Goal: Information Seeking & Learning: Learn about a topic

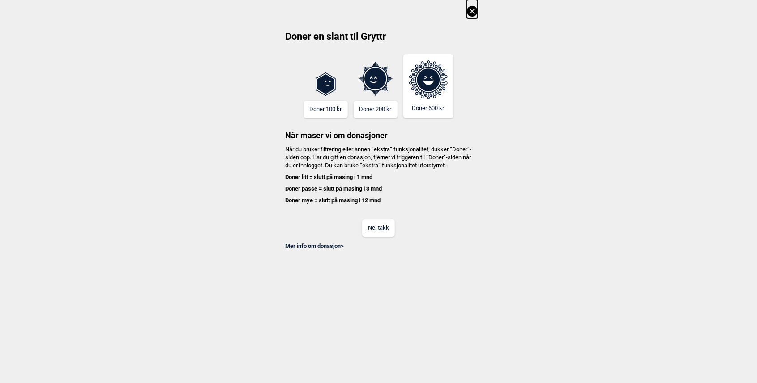
click at [477, 13] on icon at bounding box center [472, 11] width 11 height 11
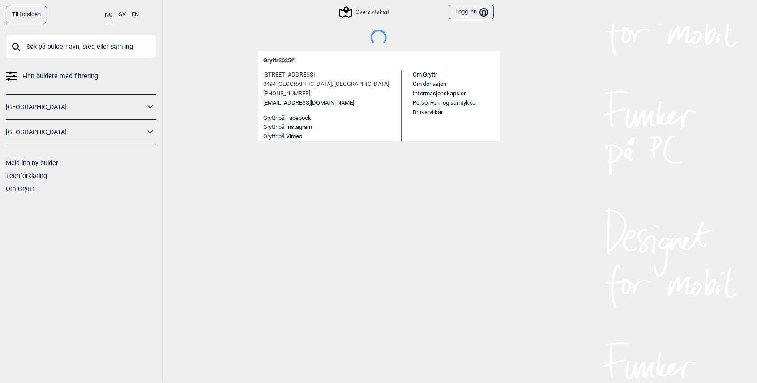
click at [72, 48] on input "text" at bounding box center [81, 46] width 150 height 23
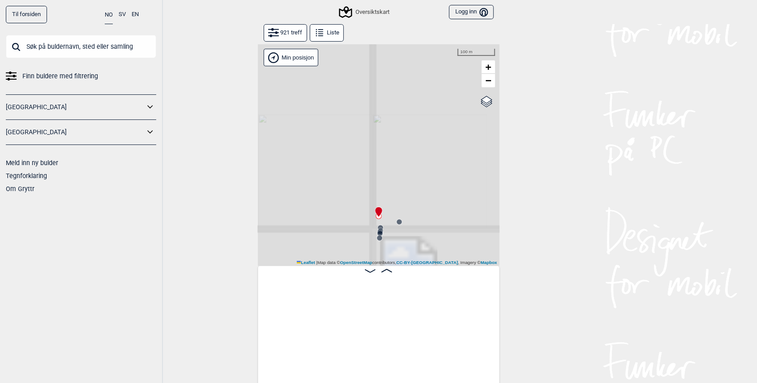
scroll to position [0, 70]
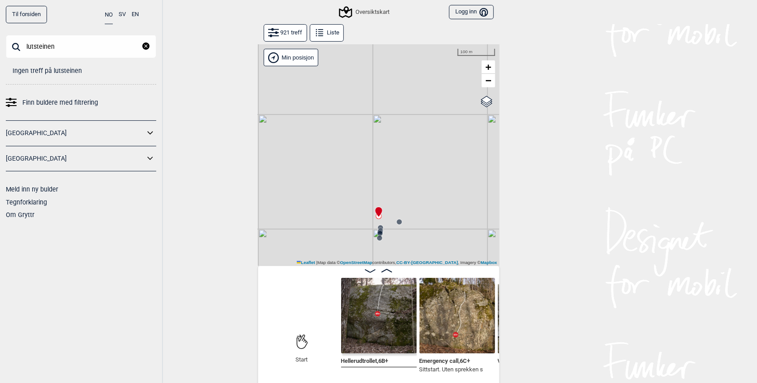
click at [81, 46] on input "lutsteinen" at bounding box center [81, 46] width 150 height 23
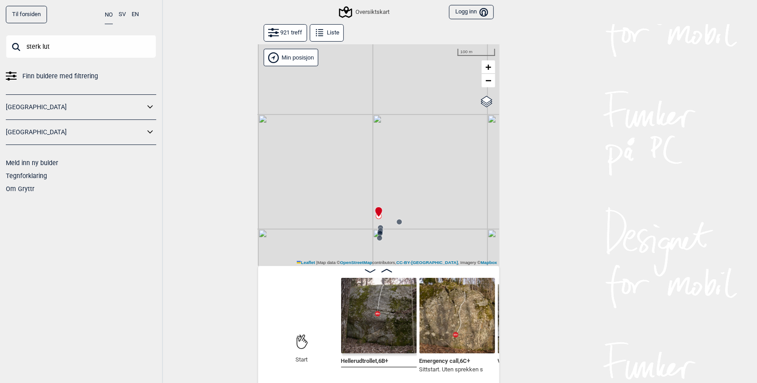
type input "sterk lut"
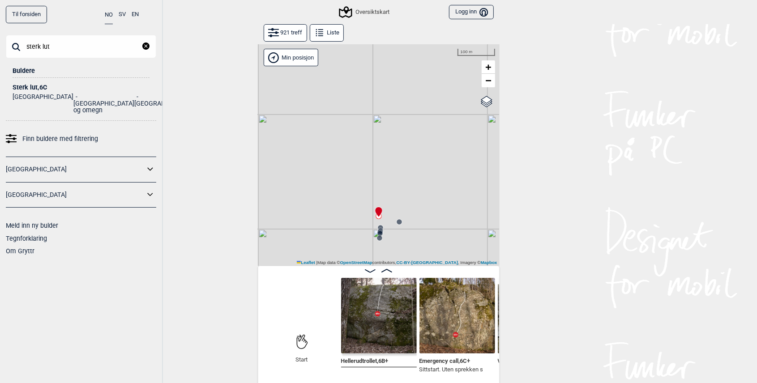
click at [38, 88] on div "Sterk lut , 6C" at bounding box center [81, 87] width 137 height 7
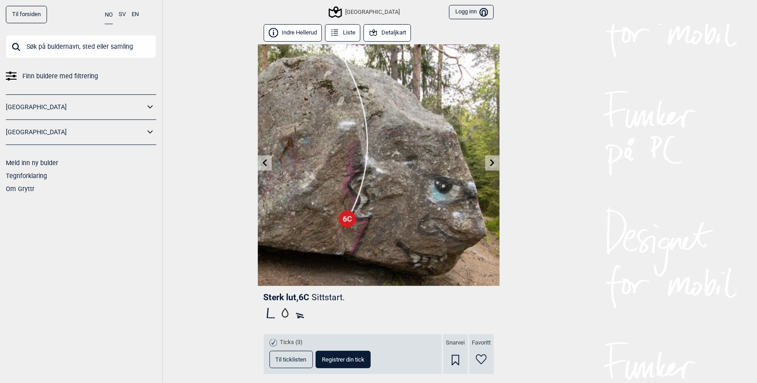
click at [337, 32] on icon at bounding box center [335, 33] width 10 height 10
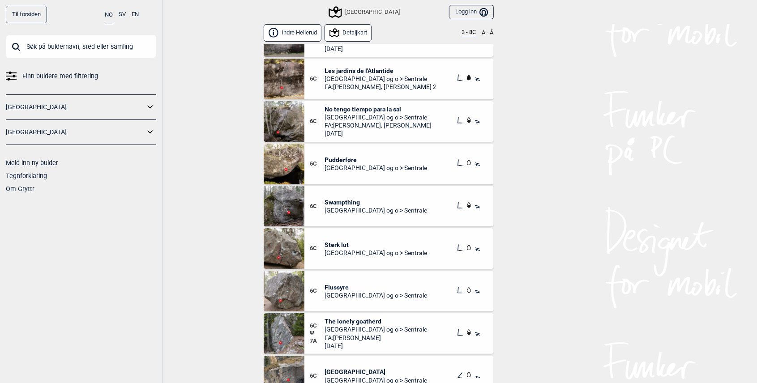
scroll to position [7670, 0]
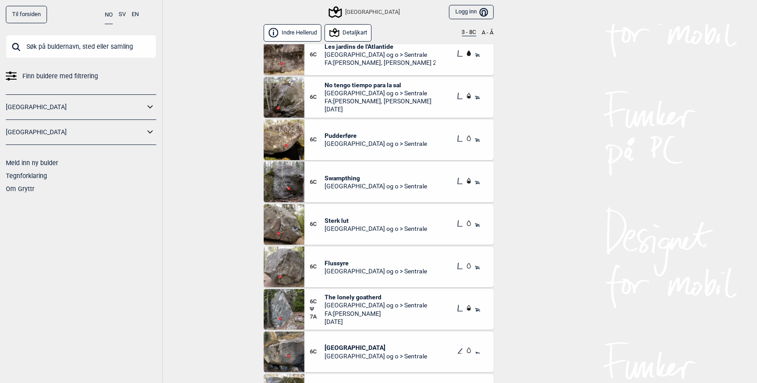
click at [286, 223] on img at bounding box center [284, 224] width 41 height 41
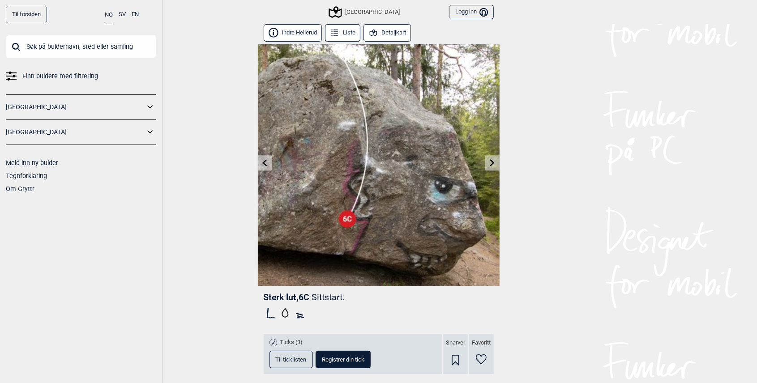
click at [488, 163] on link at bounding box center [492, 163] width 14 height 15
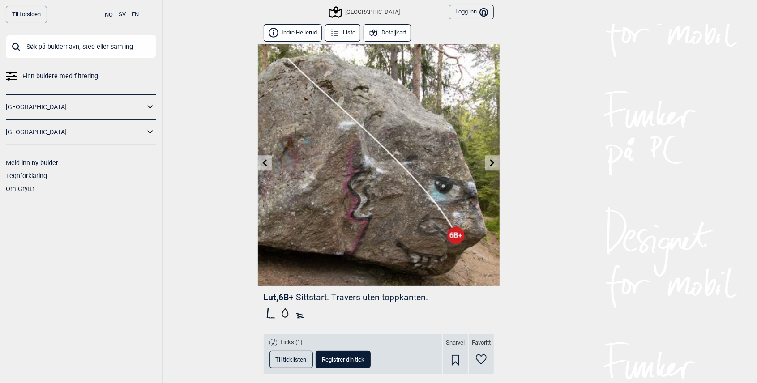
click at [492, 165] on icon at bounding box center [492, 162] width 4 height 7
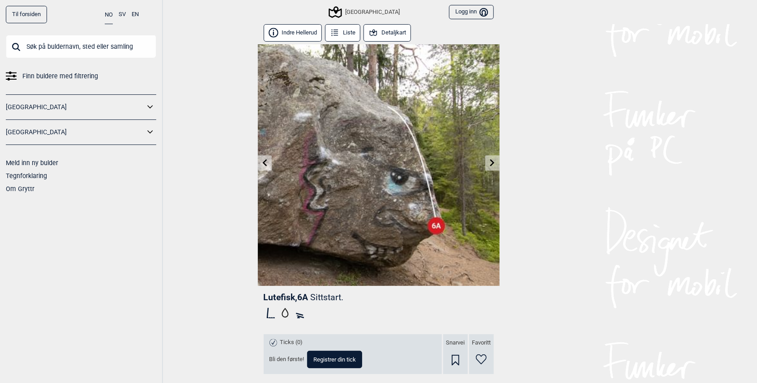
click at [492, 165] on icon at bounding box center [492, 162] width 4 height 7
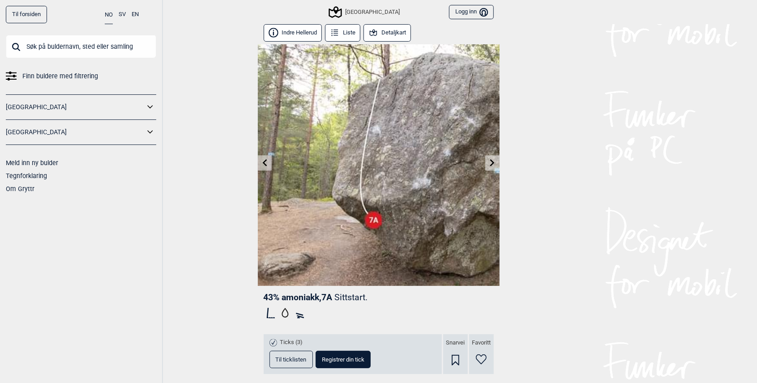
click at [492, 165] on icon at bounding box center [492, 162] width 4 height 7
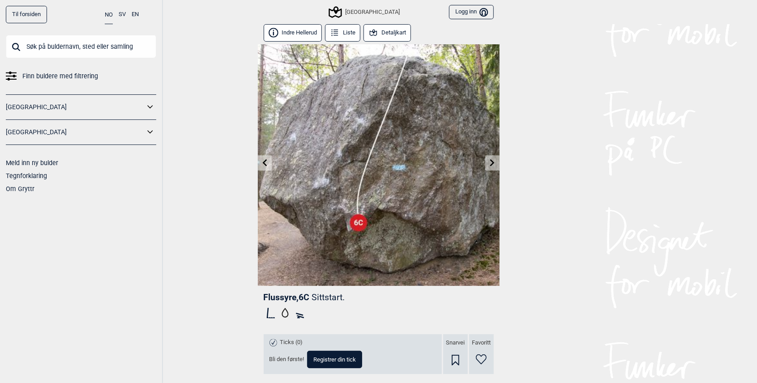
click at [492, 166] on link at bounding box center [492, 163] width 14 height 15
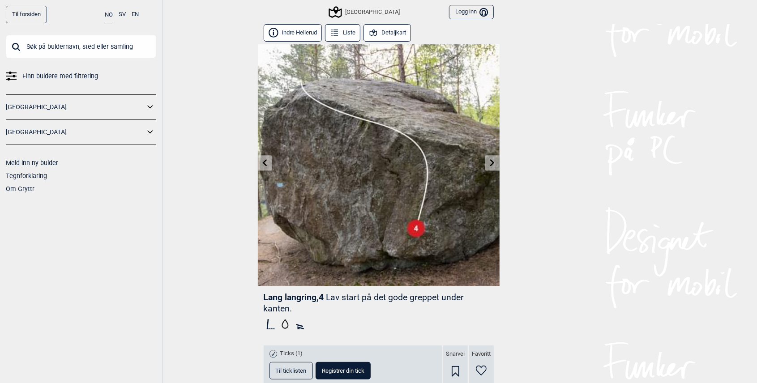
click at [492, 166] on link at bounding box center [492, 163] width 14 height 15
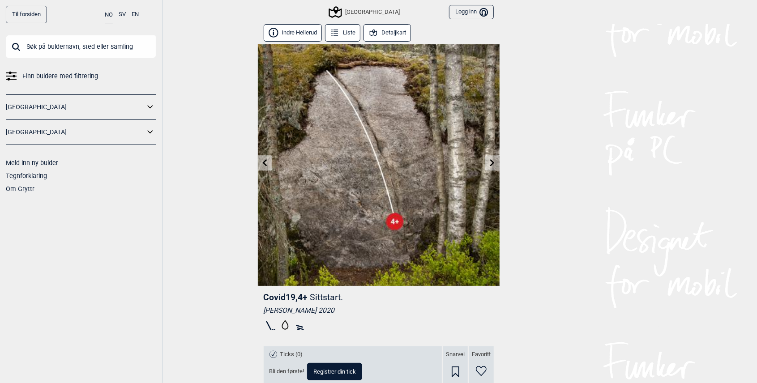
click at [264, 162] on icon at bounding box center [264, 162] width 4 height 7
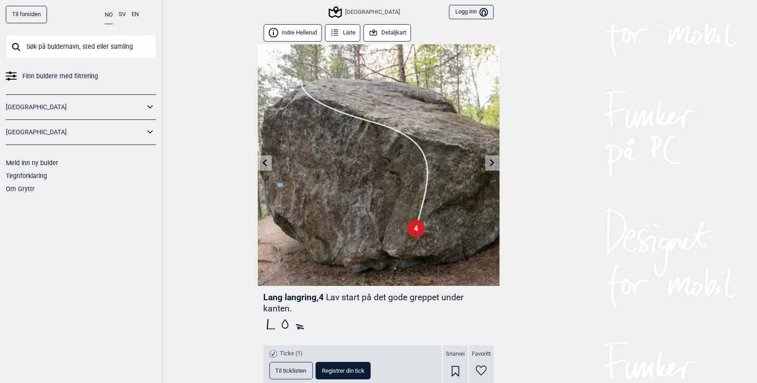
click at [264, 162] on icon at bounding box center [264, 162] width 4 height 7
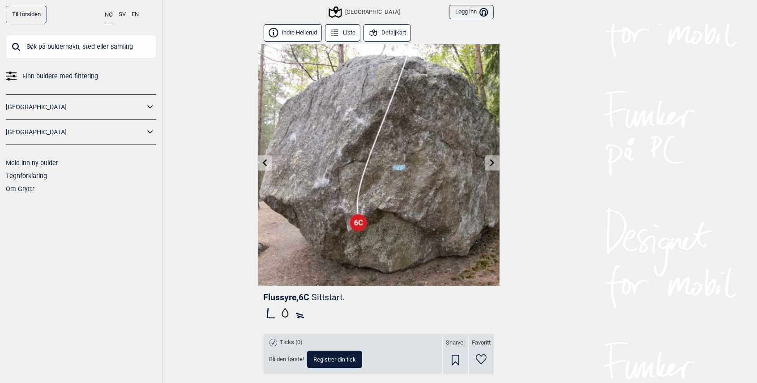
click at [490, 163] on icon at bounding box center [492, 162] width 7 height 7
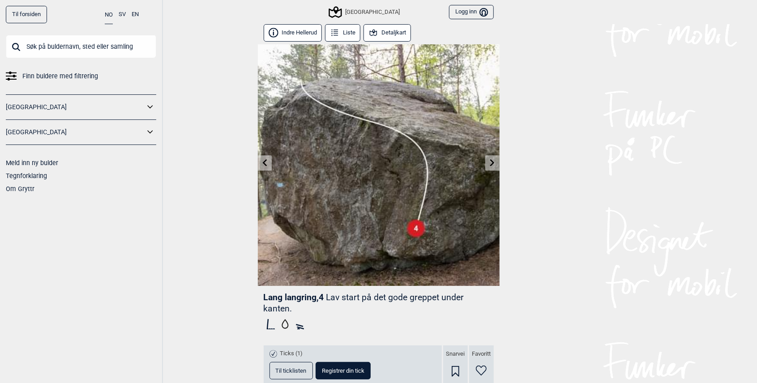
click at [263, 163] on icon at bounding box center [264, 162] width 4 height 7
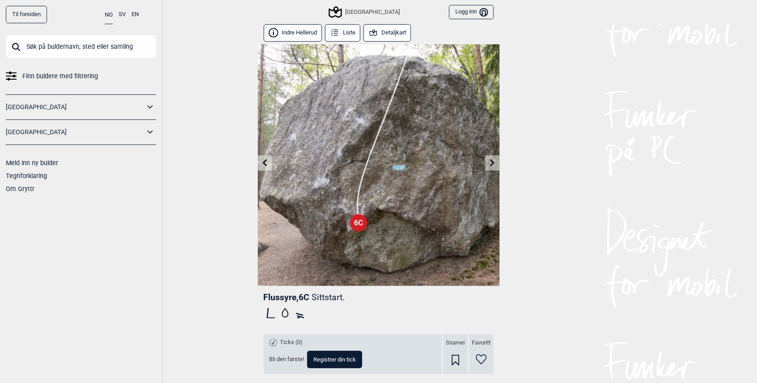
click at [263, 163] on icon at bounding box center [264, 162] width 4 height 7
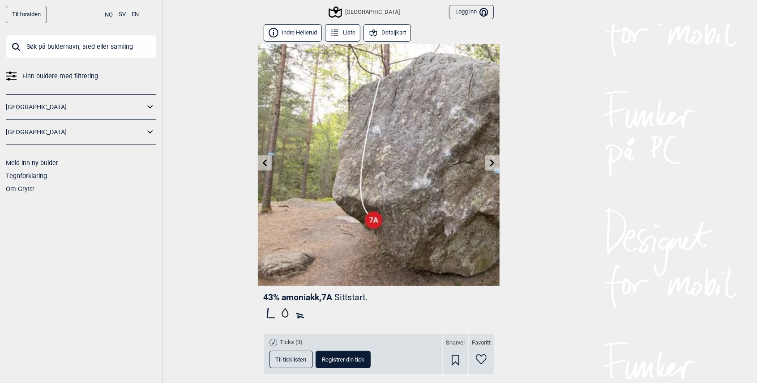
click at [263, 163] on icon at bounding box center [264, 162] width 4 height 7
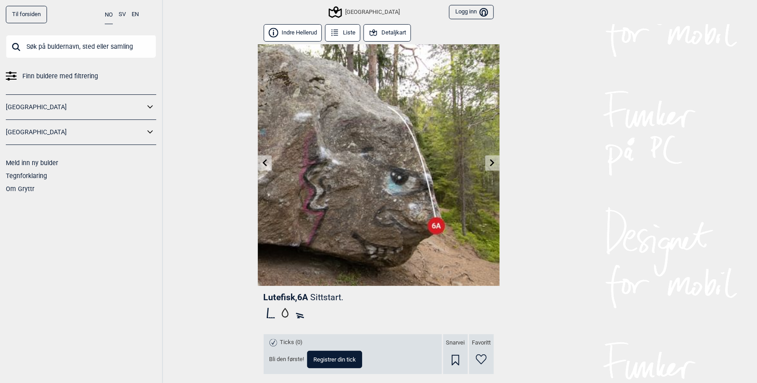
click at [263, 163] on icon at bounding box center [264, 162] width 4 height 7
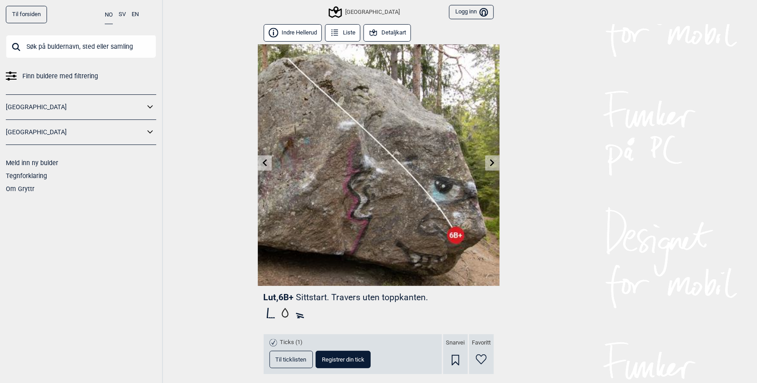
click at [263, 163] on icon at bounding box center [264, 162] width 4 height 7
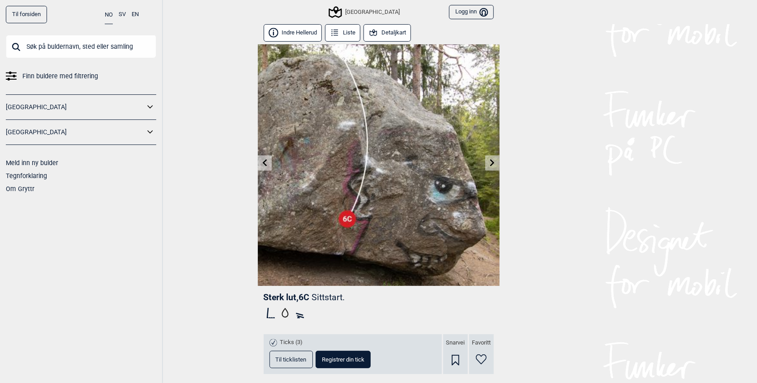
click at [263, 163] on icon at bounding box center [264, 162] width 4 height 7
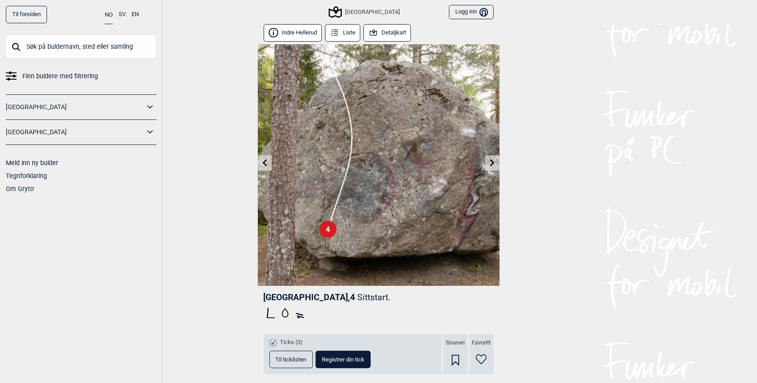
click at [263, 163] on icon at bounding box center [264, 162] width 4 height 7
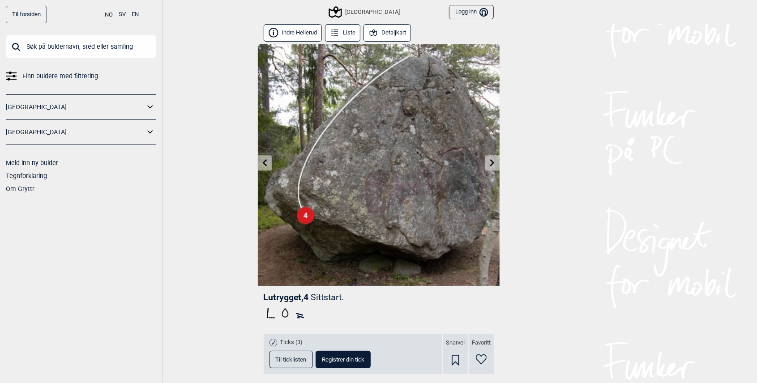
click at [263, 163] on icon at bounding box center [264, 162] width 4 height 7
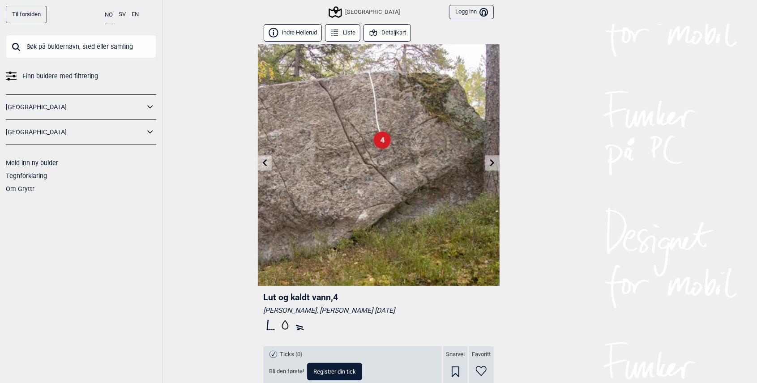
click at [263, 163] on icon at bounding box center [264, 162] width 4 height 7
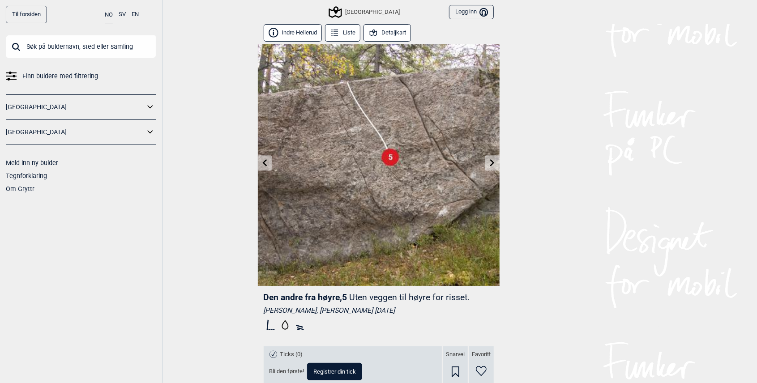
click at [389, 26] on button "Detaljkart" at bounding box center [387, 32] width 48 height 17
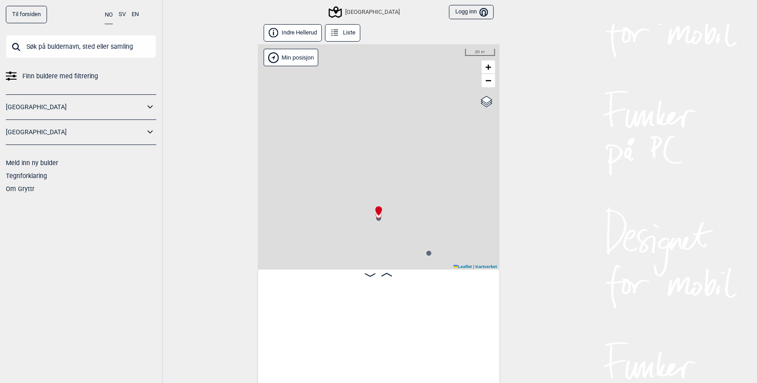
scroll to position [0, 4613]
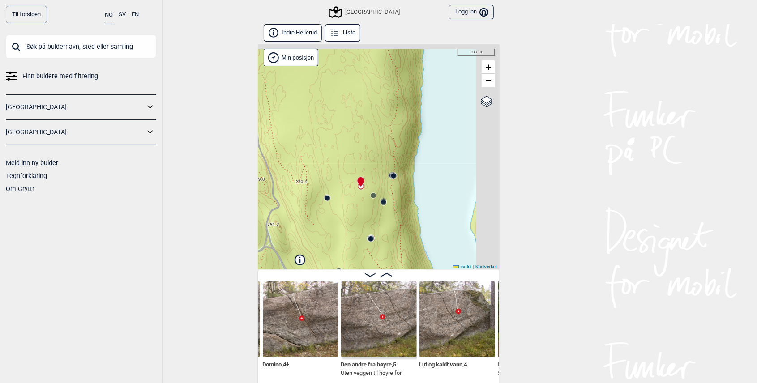
drag, startPoint x: 439, startPoint y: 159, endPoint x: 376, endPoint y: 175, distance: 64.6
click at [376, 175] on div "Speidersteinen Barnehageveggen Cowboyveggen Bølerveggen Sentrale Østmarka" at bounding box center [379, 156] width 242 height 225
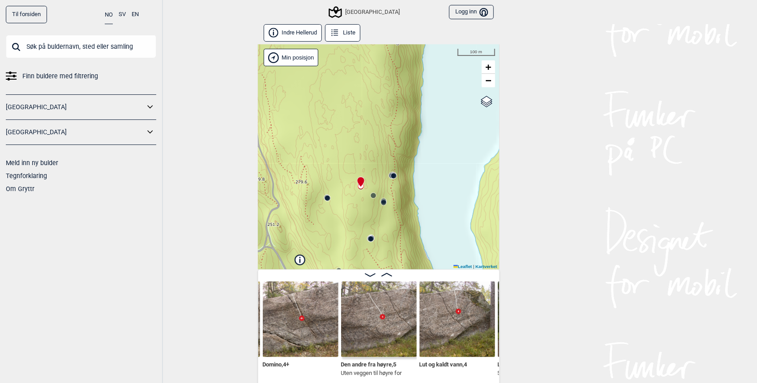
click at [391, 175] on circle at bounding box center [394, 176] width 6 height 6
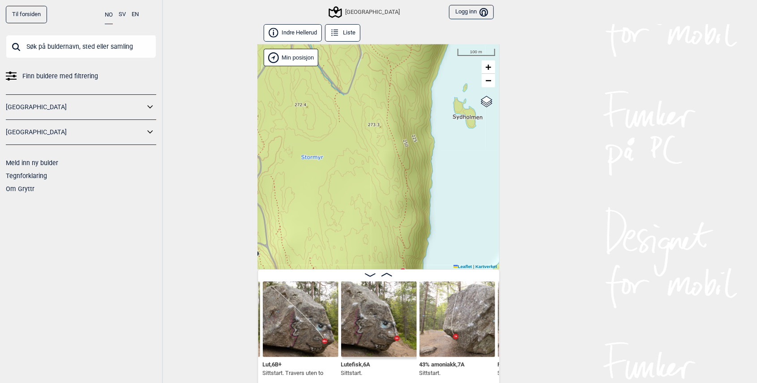
drag, startPoint x: 408, startPoint y: 156, endPoint x: 414, endPoint y: 255, distance: 99.5
click at [414, 255] on div "Speidersteinen Barnehageveggen Cowboyveggen Bølerveggen Sentrale Østmarka" at bounding box center [379, 156] width 242 height 225
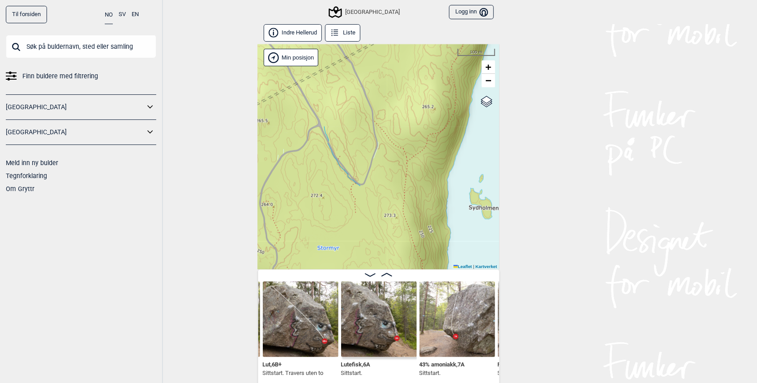
drag, startPoint x: 367, startPoint y: 115, endPoint x: 365, endPoint y: 68, distance: 46.6
click at [365, 71] on div "Speidersteinen Barnehageveggen Cowboyveggen Bølerveggen Sentrale Østmarka" at bounding box center [379, 156] width 242 height 225
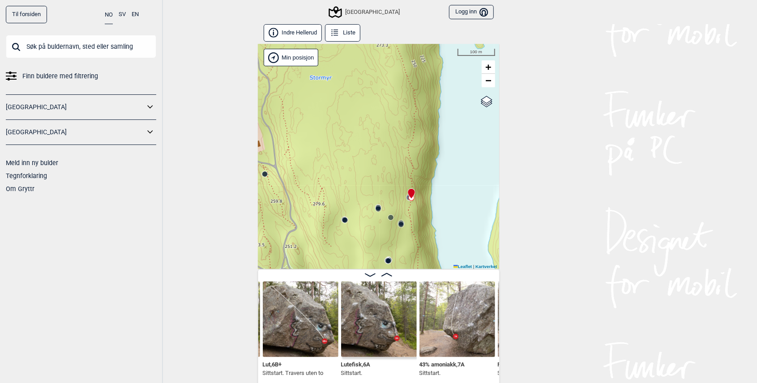
drag, startPoint x: 359, startPoint y: 245, endPoint x: 396, endPoint y: 77, distance: 171.3
click at [389, 103] on div "Speidersteinen Barnehageveggen Cowboyveggen Bølerveggen Sentrale Østmarka" at bounding box center [379, 156] width 242 height 225
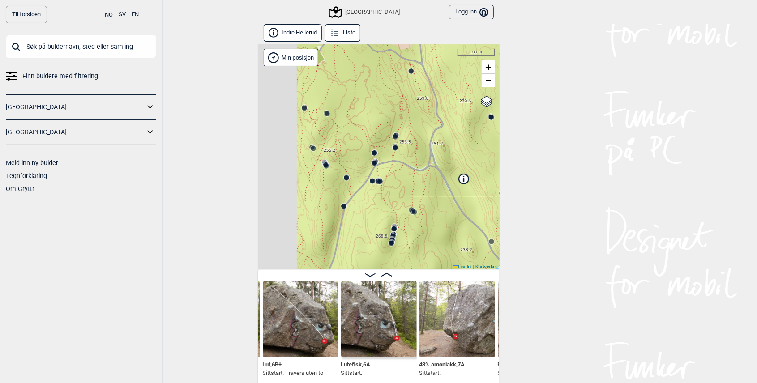
drag, startPoint x: 368, startPoint y: 179, endPoint x: 495, endPoint y: 223, distance: 134.6
click at [495, 223] on div "Speidersteinen Barnehageveggen Cowboyveggen Bølerveggen Sentrale Østmarka" at bounding box center [379, 156] width 242 height 225
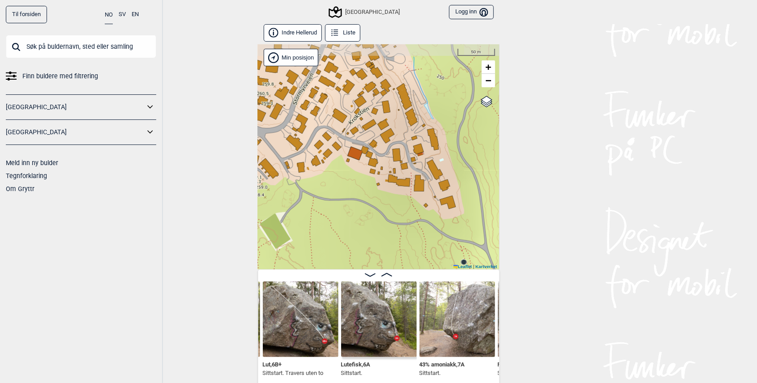
drag, startPoint x: 337, startPoint y: 74, endPoint x: 423, endPoint y: 176, distance: 133.4
click at [423, 176] on div "Speidersteinen Barnehageveggen Cowboyveggen Bølerveggen Sentrale Østmarka" at bounding box center [379, 156] width 242 height 225
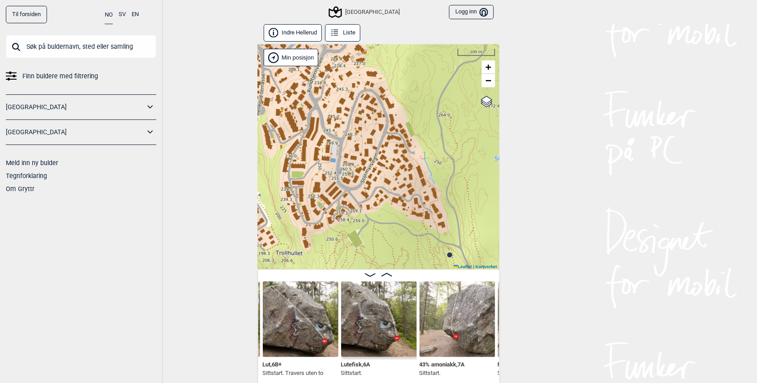
drag, startPoint x: 380, startPoint y: 90, endPoint x: 402, endPoint y: 159, distance: 72.3
click at [402, 159] on div "Speidersteinen Barnehageveggen Cowboyveggen Bølerveggen Sentrale Østmarka" at bounding box center [379, 156] width 242 height 225
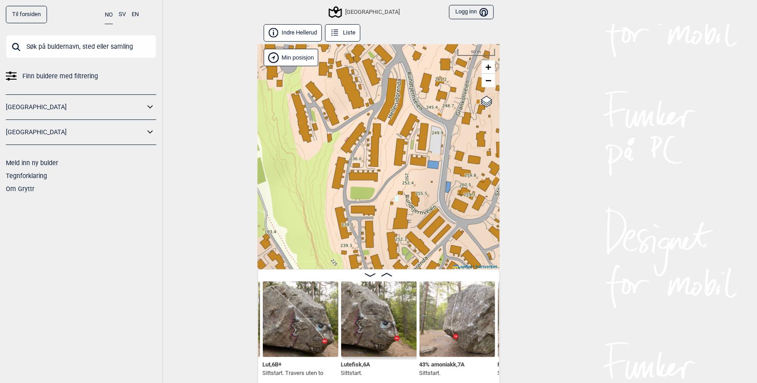
drag, startPoint x: 358, startPoint y: 133, endPoint x: 268, endPoint y: 142, distance: 90.4
click at [268, 142] on div "Speidersteinen Barnehageveggen Cowboyveggen Bølerveggen Sentrale Østmarka" at bounding box center [379, 156] width 242 height 225
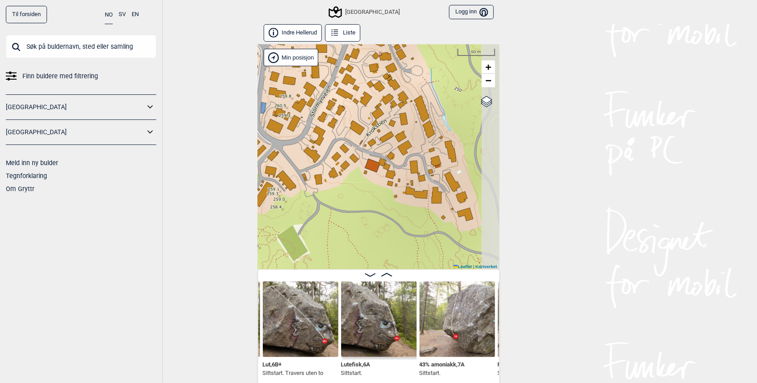
drag, startPoint x: 457, startPoint y: 169, endPoint x: 295, endPoint y: 86, distance: 181.9
click at [295, 86] on div "Speidersteinen Barnehageveggen Cowboyveggen Bølerveggen Sentrale Østmarka" at bounding box center [379, 156] width 242 height 225
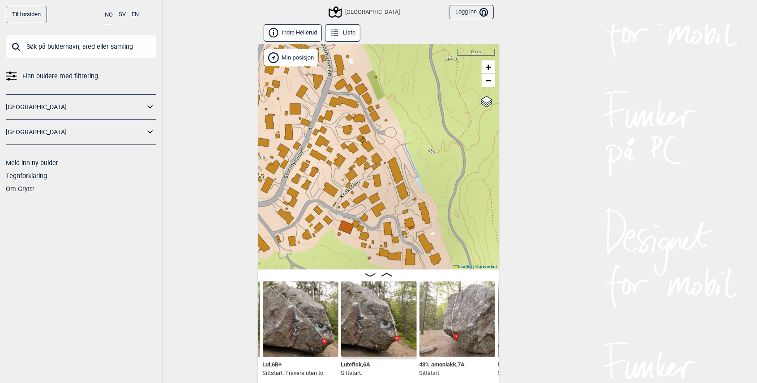
drag, startPoint x: 384, startPoint y: 110, endPoint x: 426, endPoint y: 183, distance: 83.6
click at [412, 183] on div "Speidersteinen Barnehageveggen Cowboyveggen Bølerveggen Sentrale Østmarka" at bounding box center [379, 156] width 242 height 225
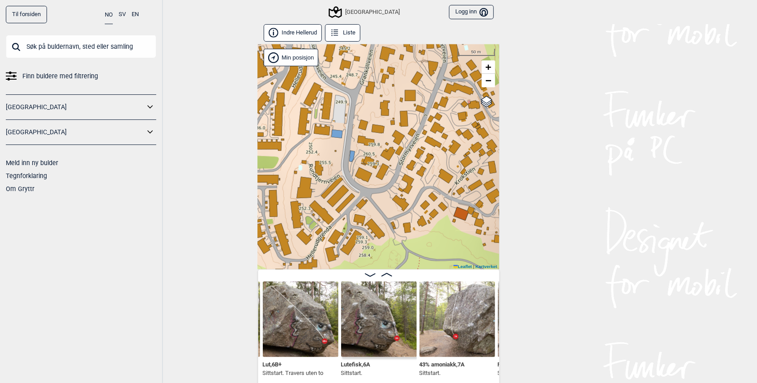
drag, startPoint x: 422, startPoint y: 72, endPoint x: 415, endPoint y: 29, distance: 43.0
click at [415, 29] on div "Indre Hellerud Liste Speidersteinen Barnehageveggen Cowboyveggen Bølerveggen Se…" at bounding box center [379, 205] width 242 height 362
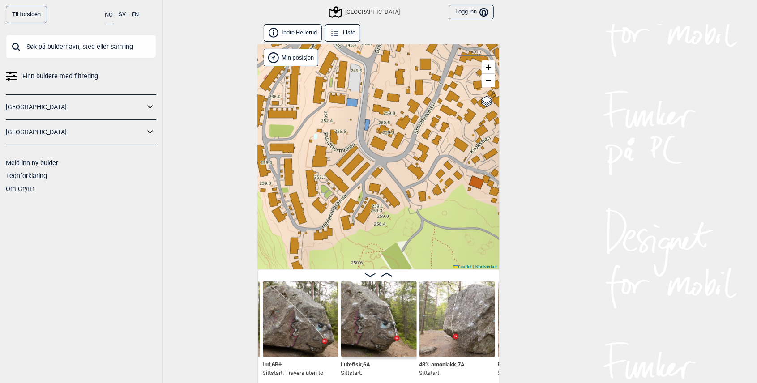
drag, startPoint x: 451, startPoint y: 155, endPoint x: 455, endPoint y: 108, distance: 46.7
click at [464, 122] on div "Speidersteinen Barnehageveggen Cowboyveggen Bølerveggen Sentrale Østmarka" at bounding box center [379, 156] width 242 height 225
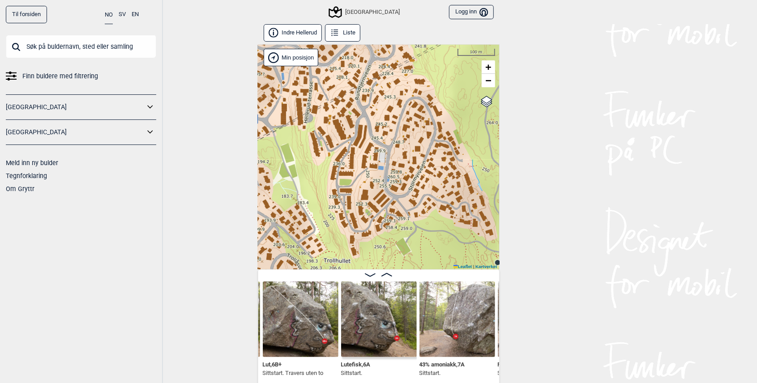
drag, startPoint x: 401, startPoint y: 130, endPoint x: 402, endPoint y: 170, distance: 39.9
click at [404, 187] on div "Speidersteinen Barnehageveggen Cowboyveggen Bølerveggen Sentrale Østmarka" at bounding box center [379, 156] width 242 height 225
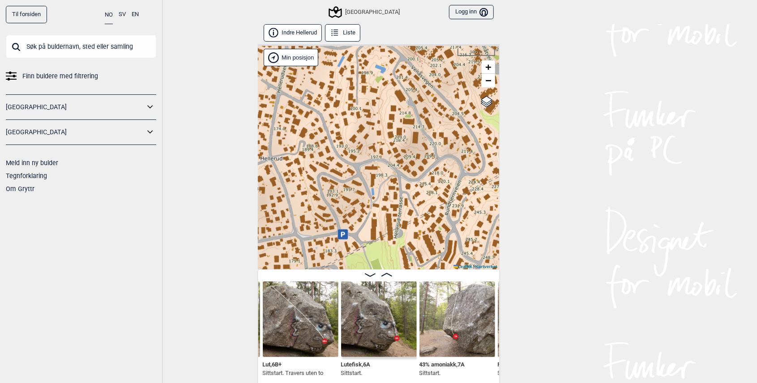
drag, startPoint x: 375, startPoint y: 98, endPoint x: 485, endPoint y: 239, distance: 178.9
click at [485, 239] on div "Speidersteinen Barnehageveggen Cowboyveggen Bølerveggen Sentrale Østmarka" at bounding box center [379, 156] width 242 height 225
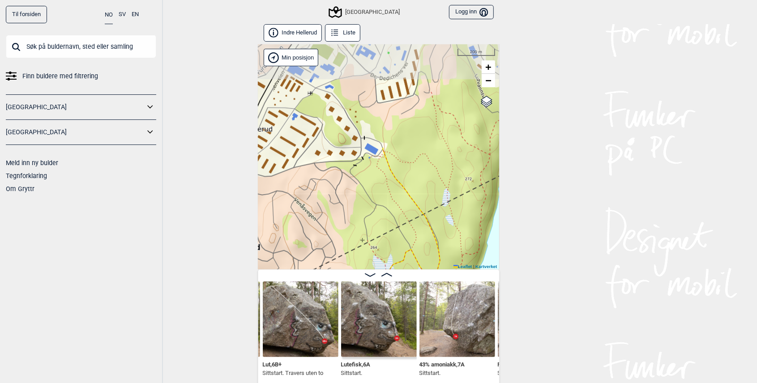
drag, startPoint x: 427, startPoint y: 144, endPoint x: 324, endPoint y: 220, distance: 128.0
click at [324, 220] on div "Speidersteinen Barnehageveggen Cowboyveggen Bølerveggen Sentrale Østmarka" at bounding box center [379, 156] width 242 height 225
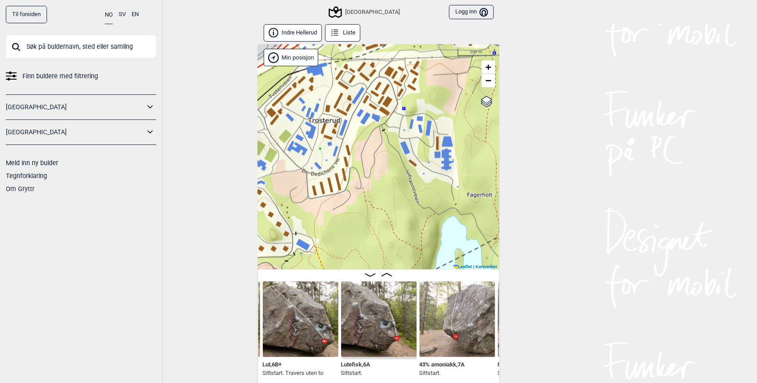
drag, startPoint x: 419, startPoint y: 84, endPoint x: 354, endPoint y: 167, distance: 104.9
click at [350, 177] on div "Speidersteinen Barnehageveggen Cowboyveggen Bølerveggen Sentrale Østmarka" at bounding box center [379, 156] width 242 height 225
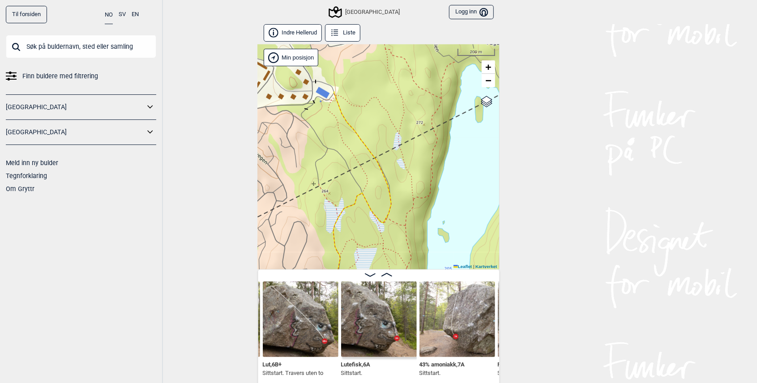
drag, startPoint x: 431, startPoint y: 183, endPoint x: 448, endPoint y: 48, distance: 135.8
click at [448, 48] on div "Speidersteinen Barnehageveggen Cowboyveggen Bølerveggen Sentrale Østmarka" at bounding box center [379, 156] width 242 height 225
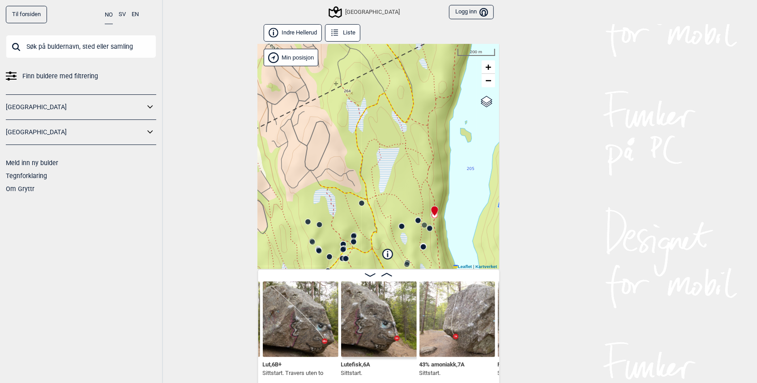
drag, startPoint x: 414, startPoint y: 187, endPoint x: 437, endPoint y: 85, distance: 104.6
click at [437, 85] on div "Speidersteinen Barnehageveggen Cowboyveggen Bølerveggen Sentrale Østmarka" at bounding box center [379, 156] width 242 height 225
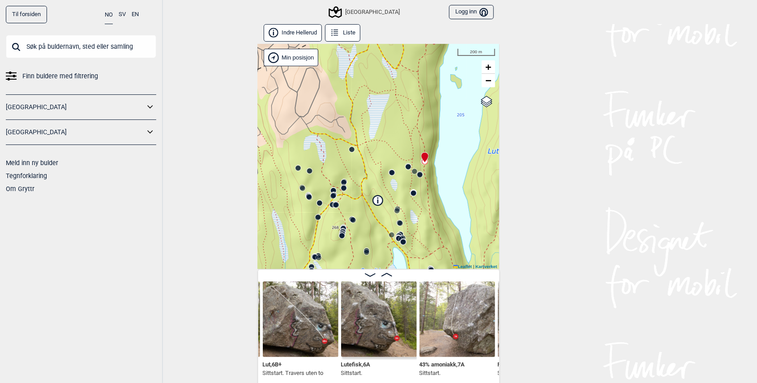
drag, startPoint x: 418, startPoint y: 200, endPoint x: 408, endPoint y: 162, distance: 39.3
click at [408, 162] on div "Speidersteinen Barnehageveggen Cowboyveggen Bølerveggen Sentrale Østmarka" at bounding box center [379, 156] width 242 height 225
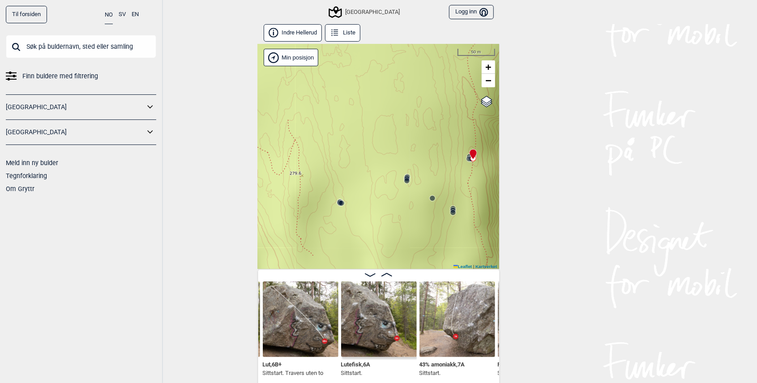
click at [407, 180] on circle at bounding box center [406, 180] width 5 height 5
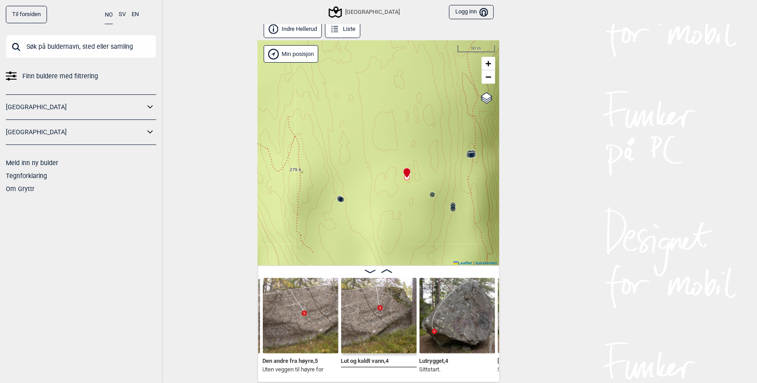
scroll to position [4, 0]
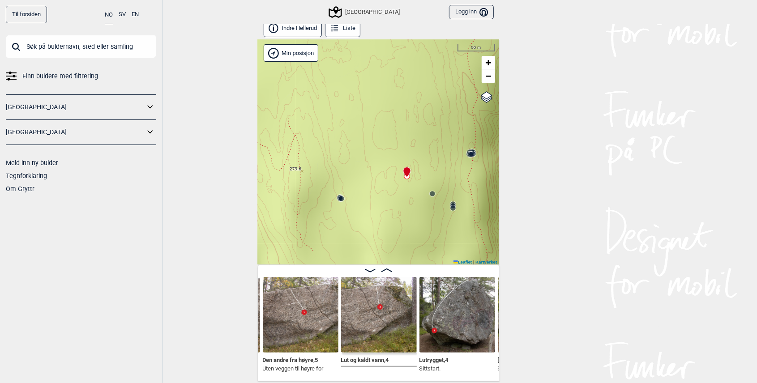
click at [16, 75] on icon at bounding box center [11, 76] width 11 height 11
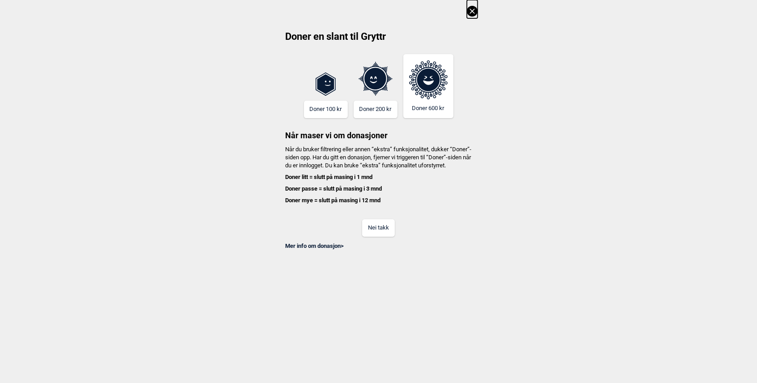
click at [474, 11] on icon at bounding box center [471, 11] width 5 height 5
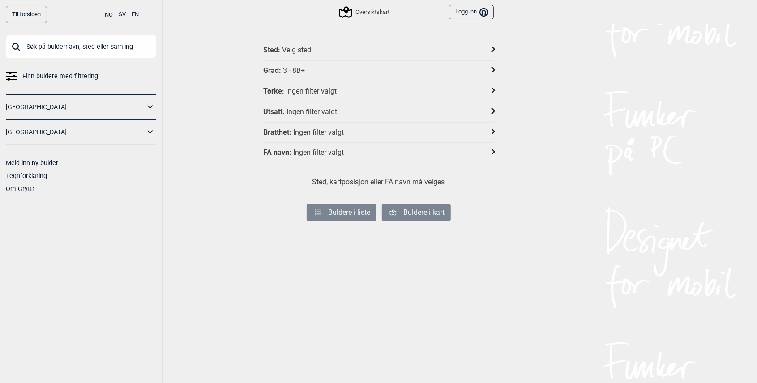
click at [308, 47] on div "Velg sted" at bounding box center [296, 50] width 29 height 9
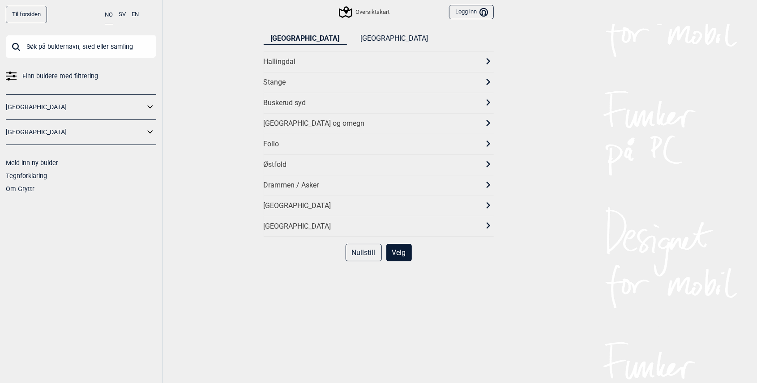
click at [488, 120] on icon at bounding box center [488, 123] width 6 height 6
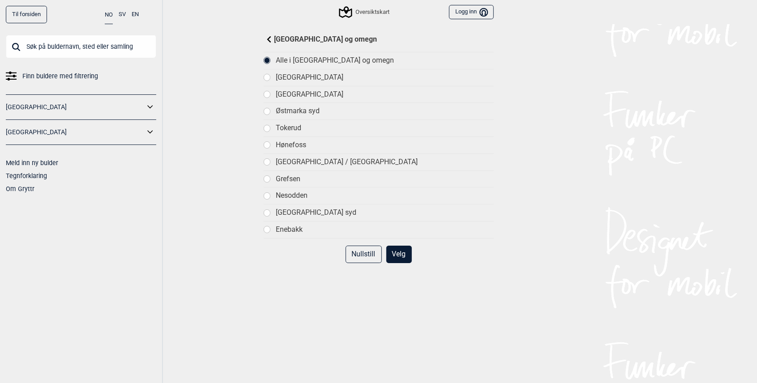
click at [269, 93] on div at bounding box center [267, 94] width 6 height 6
click at [404, 250] on button "Velg" at bounding box center [399, 254] width 26 height 17
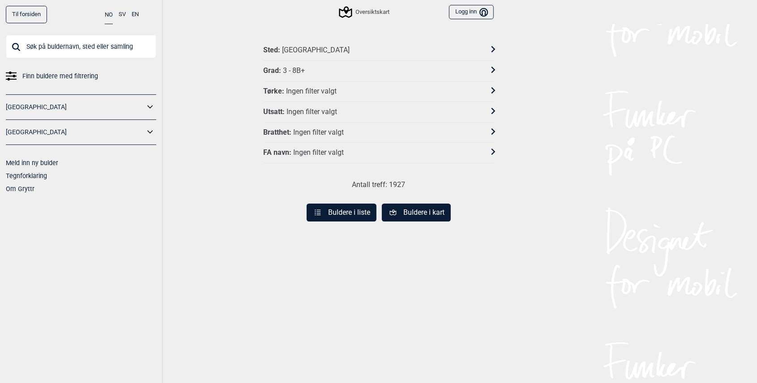
click at [341, 94] on div "Tørke : Ingen filter valgt" at bounding box center [373, 91] width 218 height 9
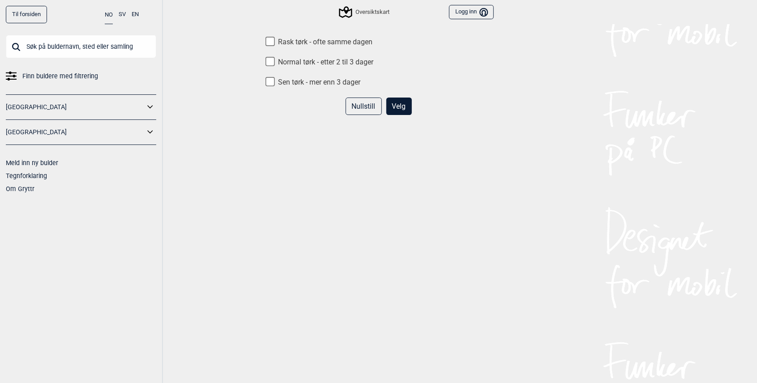
click at [289, 43] on label "Rask tørk - ofte samme dagen" at bounding box center [379, 42] width 230 height 9
click at [275, 43] on input "Rask tørk - ofte samme dagen" at bounding box center [269, 41] width 9 height 9
checkbox input "true"
click at [392, 109] on button "Velg" at bounding box center [399, 106] width 26 height 17
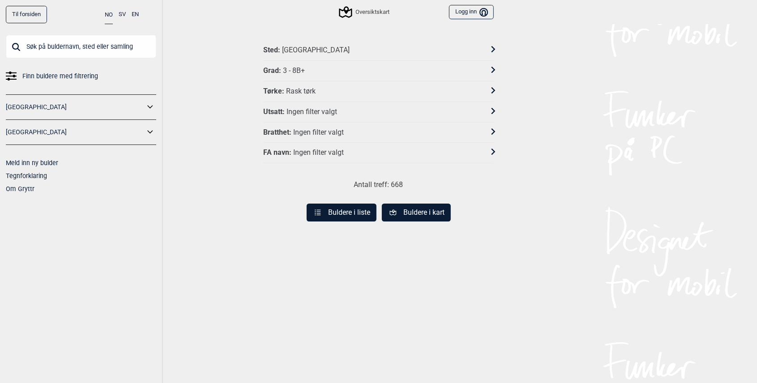
click at [302, 110] on div "Ingen filter valgt" at bounding box center [311, 111] width 51 height 9
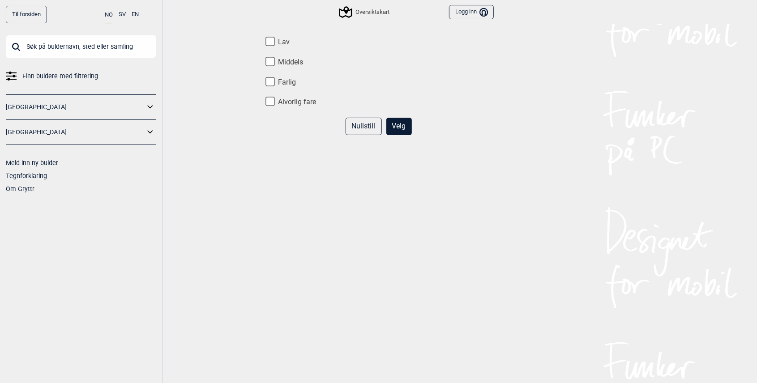
click at [273, 43] on input "Lav" at bounding box center [269, 41] width 9 height 9
checkbox input "true"
click at [273, 57] on input "Middels" at bounding box center [269, 61] width 9 height 9
checkbox input "true"
click at [400, 128] on button "Velg" at bounding box center [399, 126] width 26 height 17
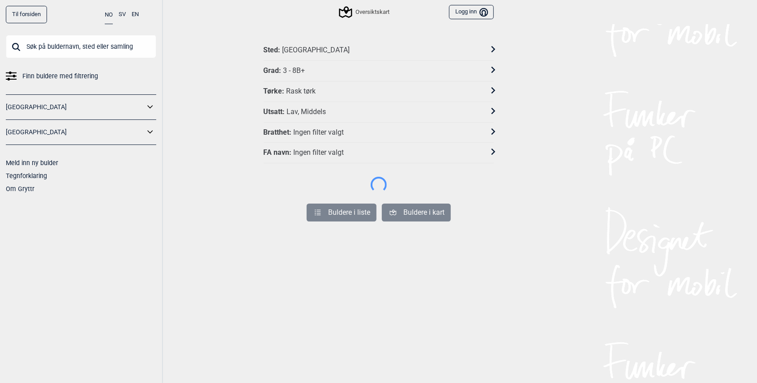
click at [307, 69] on div "Grad : 3 - 8B+" at bounding box center [373, 70] width 218 height 9
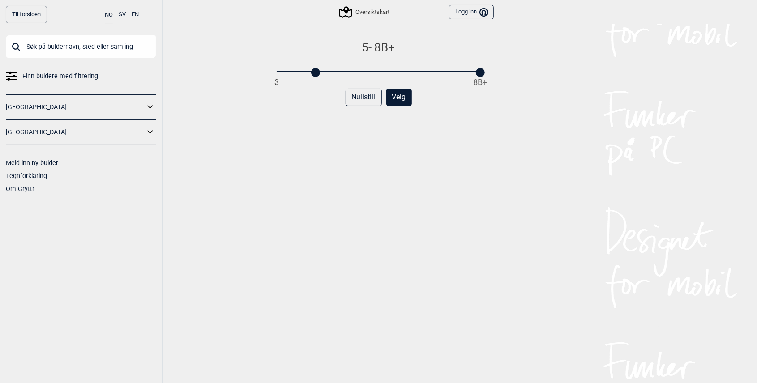
drag, startPoint x: 279, startPoint y: 71, endPoint x: 314, endPoint y: 75, distance: 34.7
click at [314, 75] on div at bounding box center [315, 72] width 9 height 9
drag, startPoint x: 480, startPoint y: 72, endPoint x: 414, endPoint y: 76, distance: 65.4
click at [414, 76] on div at bounding box center [412, 72] width 9 height 9
click at [408, 101] on button "Velg" at bounding box center [399, 97] width 26 height 17
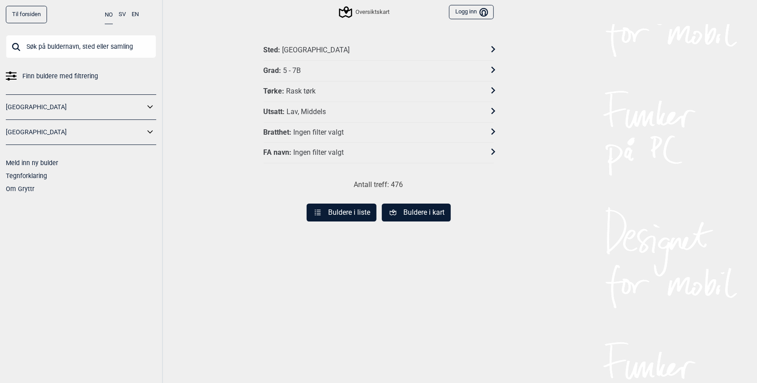
click at [422, 206] on button "Buldere i kart" at bounding box center [416, 213] width 69 height 18
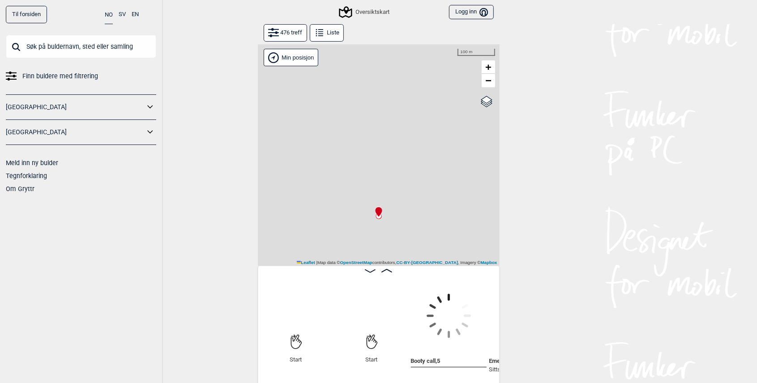
scroll to position [0, 70]
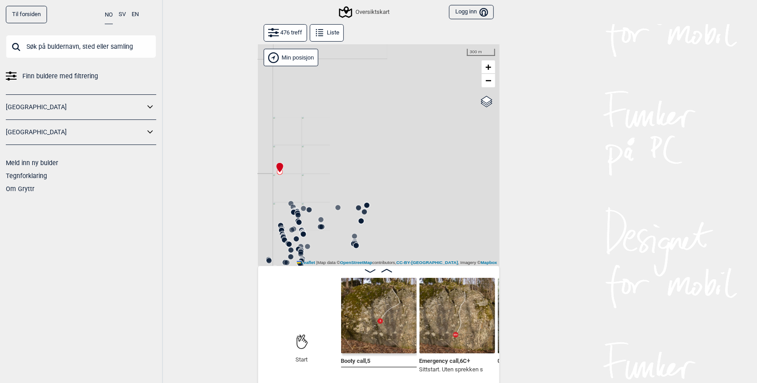
drag, startPoint x: 461, startPoint y: 192, endPoint x: 320, endPoint y: 171, distance: 142.2
click at [320, 171] on div "Gol [GEOGRAPHIC_DATA] Kolomoen [GEOGRAPHIC_DATA] [GEOGRAPHIC_DATA][PERSON_NAME]…" at bounding box center [379, 155] width 242 height 222
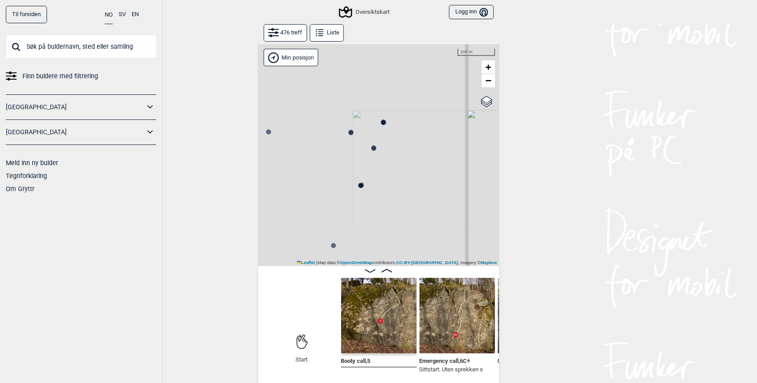
drag, startPoint x: 352, startPoint y: 224, endPoint x: 364, endPoint y: 167, distance: 58.2
click at [363, 166] on div "Gol [GEOGRAPHIC_DATA] Kolomoen [GEOGRAPHIC_DATA] [GEOGRAPHIC_DATA][PERSON_NAME]…" at bounding box center [379, 155] width 242 height 222
drag, startPoint x: 352, startPoint y: 189, endPoint x: 406, endPoint y: 158, distance: 62.8
click at [406, 159] on div "Gol [GEOGRAPHIC_DATA] Kolomoen [GEOGRAPHIC_DATA] [GEOGRAPHIC_DATA][PERSON_NAME]…" at bounding box center [379, 155] width 242 height 222
drag, startPoint x: 371, startPoint y: 83, endPoint x: 356, endPoint y: 106, distance: 27.4
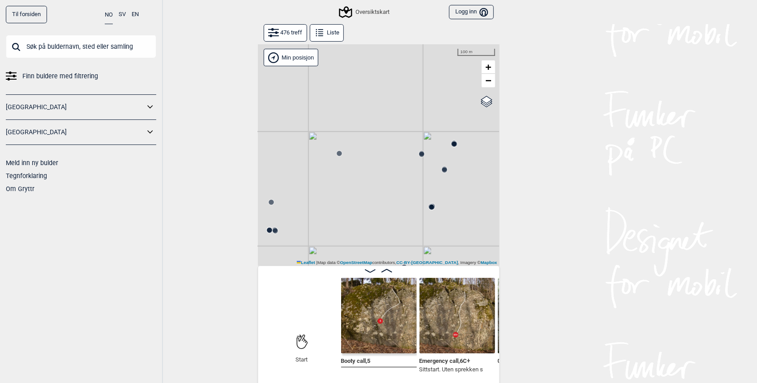
click at [356, 106] on div "Gol [GEOGRAPHIC_DATA] Kolomoen [GEOGRAPHIC_DATA] [GEOGRAPHIC_DATA][PERSON_NAME]…" at bounding box center [379, 155] width 242 height 222
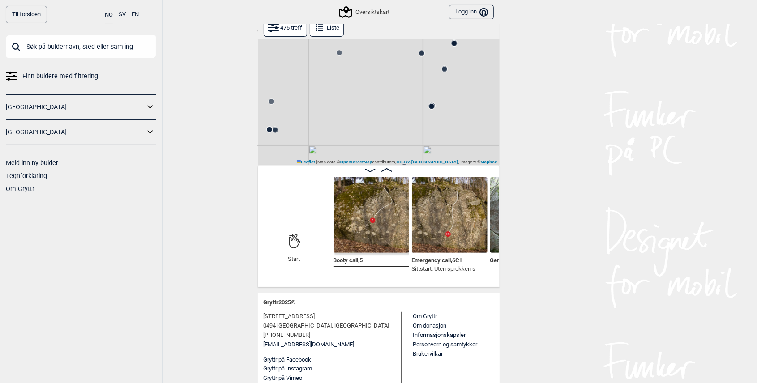
scroll to position [0, 81]
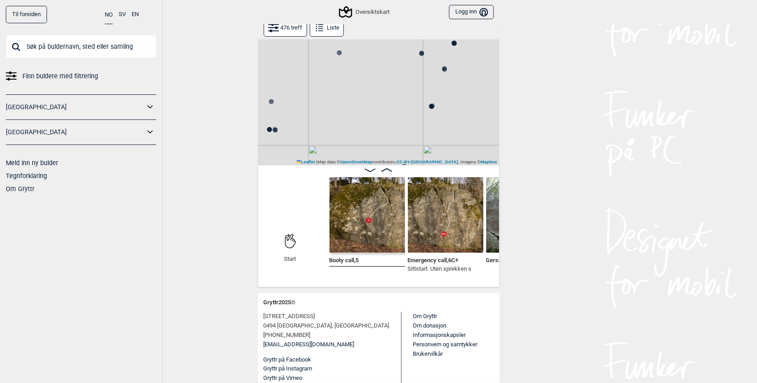
click at [455, 44] on circle at bounding box center [453, 43] width 5 height 5
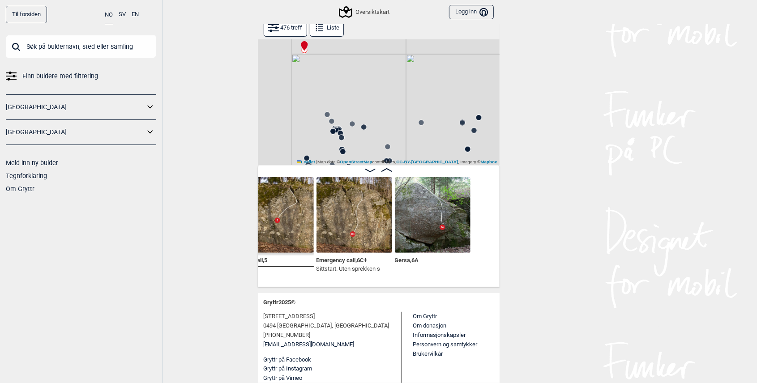
scroll to position [0, 125]
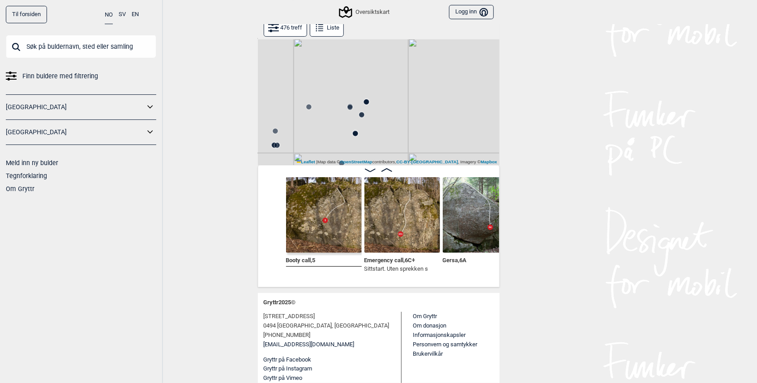
drag, startPoint x: 455, startPoint y: 139, endPoint x: 340, endPoint y: 129, distance: 115.8
click at [340, 129] on div "Gol [GEOGRAPHIC_DATA] Kolomoen [GEOGRAPHIC_DATA] [GEOGRAPHIC_DATA][PERSON_NAME]…" at bounding box center [379, 55] width 242 height 222
drag, startPoint x: 343, startPoint y: 125, endPoint x: 380, endPoint y: 72, distance: 64.3
click at [380, 72] on div "Gol [GEOGRAPHIC_DATA] Kolomoen [GEOGRAPHIC_DATA] [GEOGRAPHIC_DATA][PERSON_NAME]…" at bounding box center [379, 55] width 242 height 222
click at [416, 127] on circle at bounding box center [416, 126] width 5 height 5
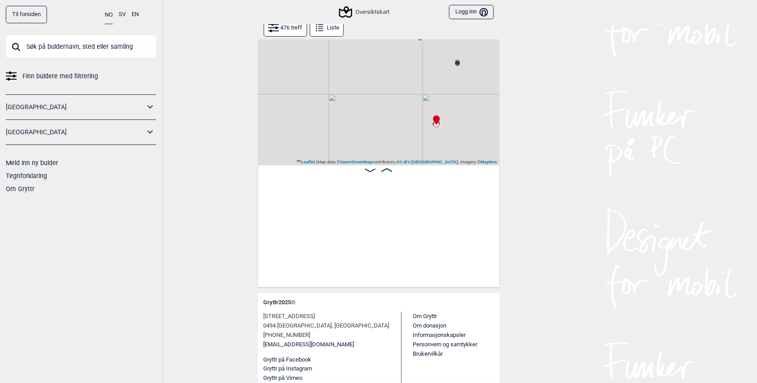
scroll to position [0, 4048]
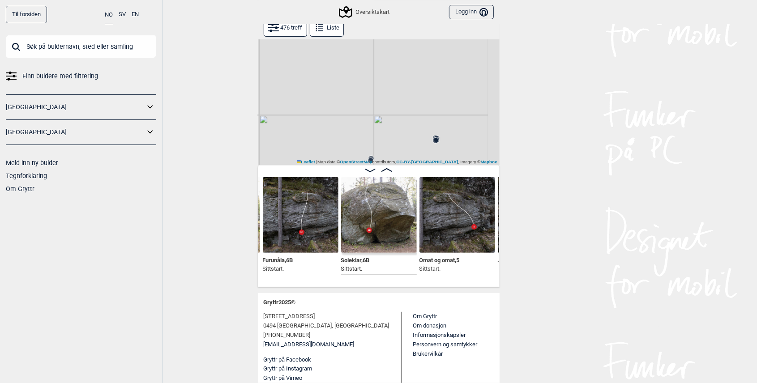
drag, startPoint x: 472, startPoint y: 99, endPoint x: 26, endPoint y: 185, distance: 454.8
click at [0, 242] on html "Til forsiden NO SV EN Finn buldere med filtrering Norge Sverige Meld inn ny bul…" at bounding box center [378, 90] width 757 height 383
drag, startPoint x: 378, startPoint y: 140, endPoint x: 346, endPoint y: 80, distance: 68.1
click at [348, 77] on div "Gol [GEOGRAPHIC_DATA] Kolomoen [GEOGRAPHIC_DATA] [GEOGRAPHIC_DATA][PERSON_NAME]…" at bounding box center [379, 55] width 242 height 222
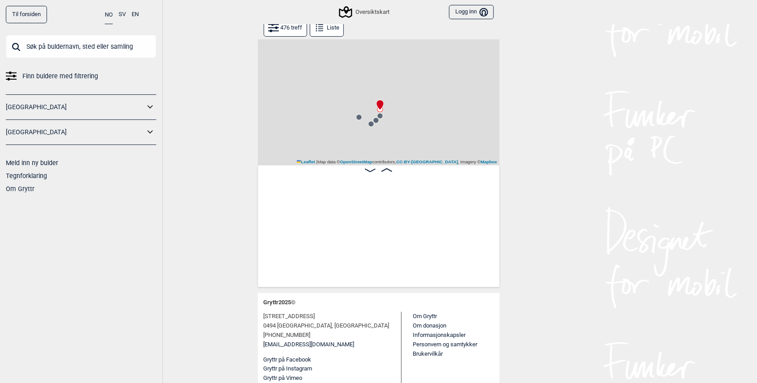
scroll to position [0, 3597]
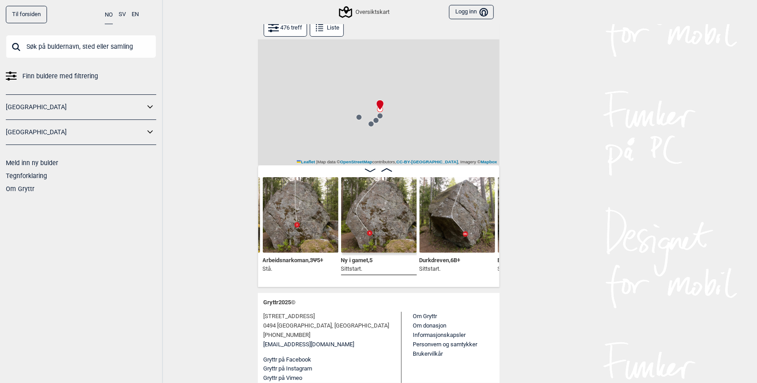
click at [462, 254] on div "Durkdreven , 6B+ Sittstart." at bounding box center [457, 226] width 76 height 98
click at [431, 258] on span "Durkdreven , 6B+" at bounding box center [439, 259] width 41 height 9
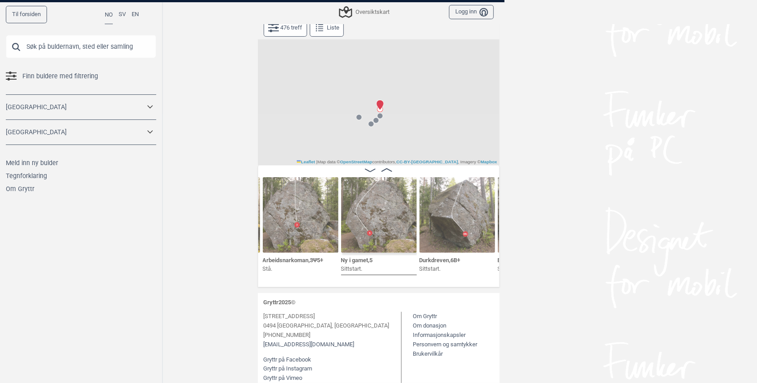
scroll to position [4, 0]
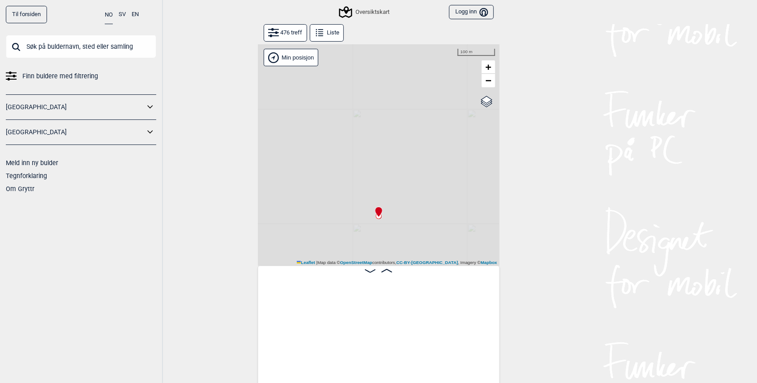
scroll to position [0, 70]
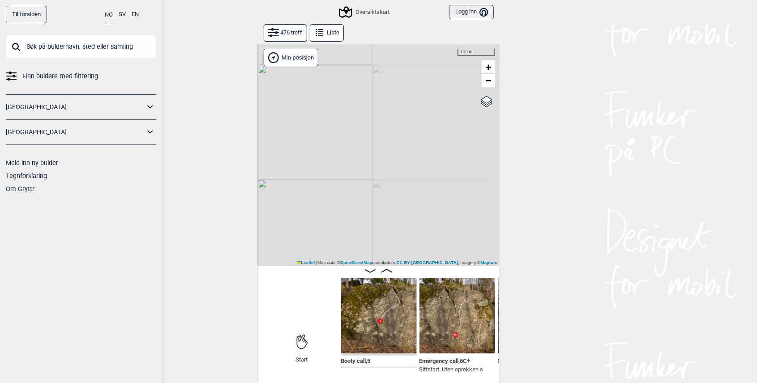
drag, startPoint x: 470, startPoint y: 197, endPoint x: 260, endPoint y: 152, distance: 214.3
click at [260, 153] on div "Gol [GEOGRAPHIC_DATA] Kolomoen [GEOGRAPHIC_DATA] [GEOGRAPHIC_DATA][PERSON_NAME]…" at bounding box center [379, 155] width 242 height 222
drag, startPoint x: 435, startPoint y: 191, endPoint x: 323, endPoint y: 25, distance: 200.2
click at [322, 26] on div "476 treff Liste Gol [GEOGRAPHIC_DATA] Kolomoen [GEOGRAPHIC_DATA] [GEOGRAPHIC_DA…" at bounding box center [379, 206] width 242 height 364
click at [338, 216] on icon at bounding box center [340, 212] width 7 height 7
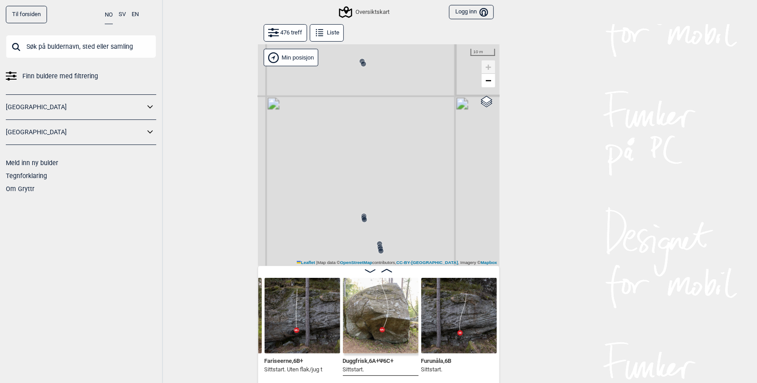
scroll to position [0, 3880]
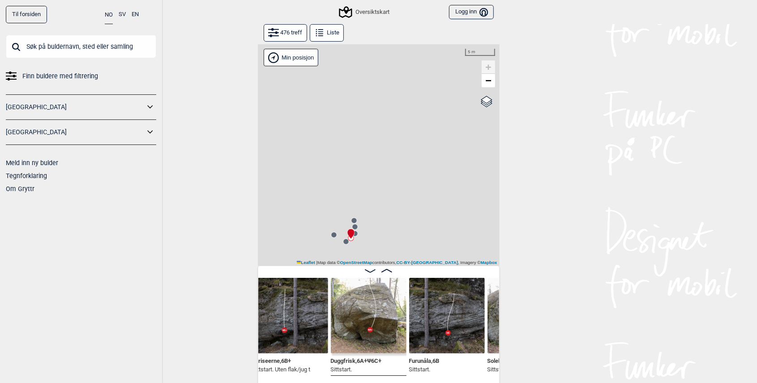
click at [345, 244] on circle at bounding box center [345, 241] width 5 height 5
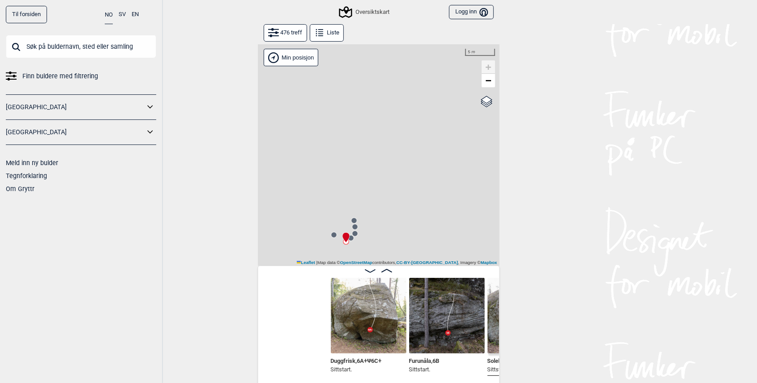
scroll to position [0, 4027]
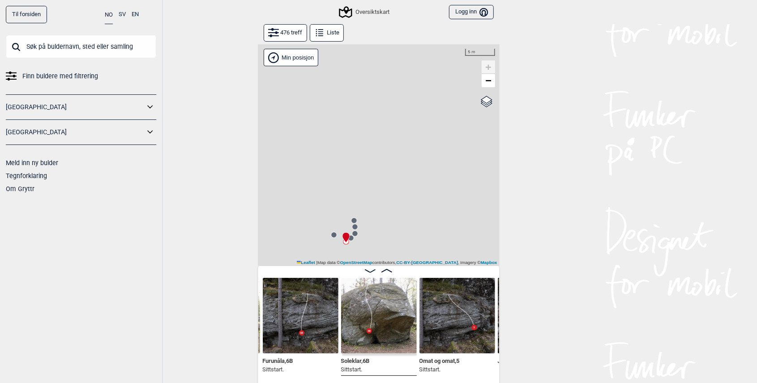
click at [351, 239] on circle at bounding box center [350, 237] width 5 height 5
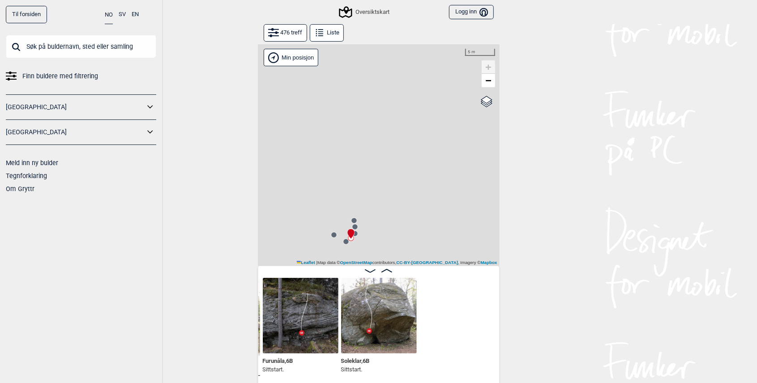
scroll to position [0, 3870]
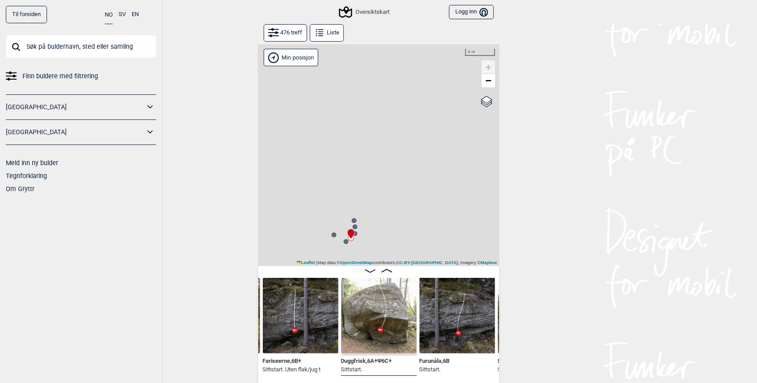
click at [355, 234] on circle at bounding box center [354, 233] width 5 height 5
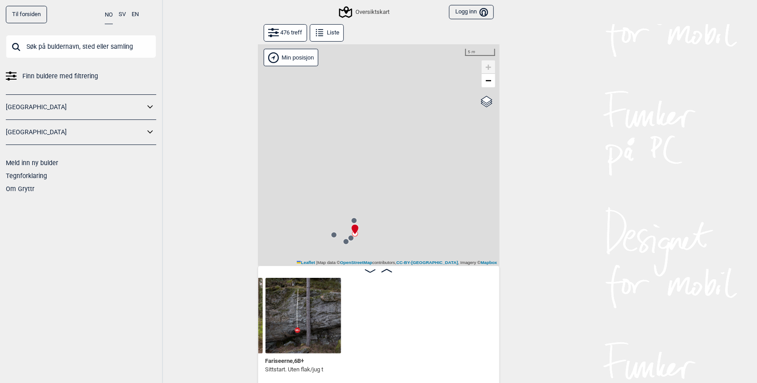
scroll to position [0, 3638]
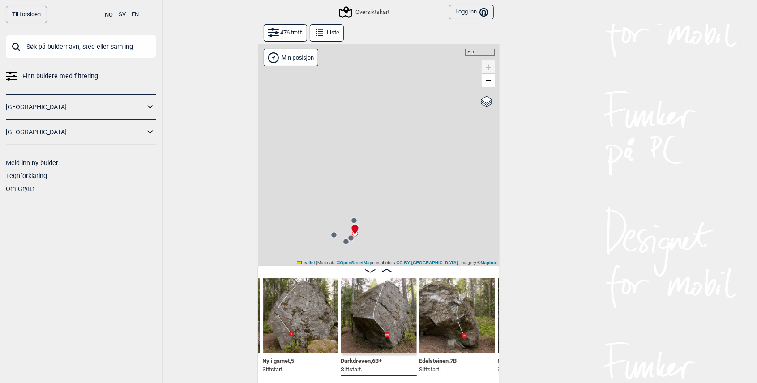
click at [354, 218] on circle at bounding box center [353, 220] width 5 height 5
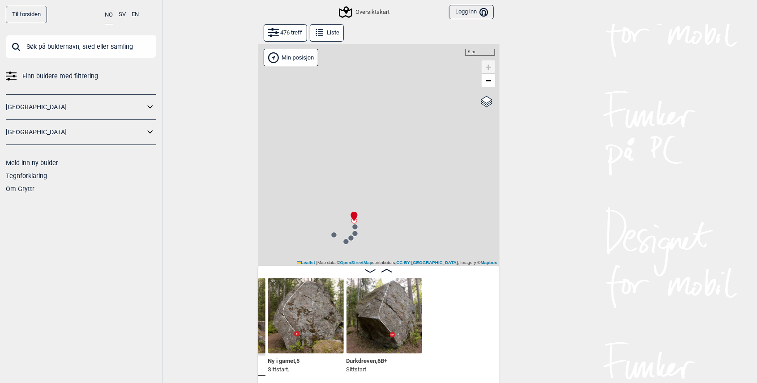
scroll to position [0, 3487]
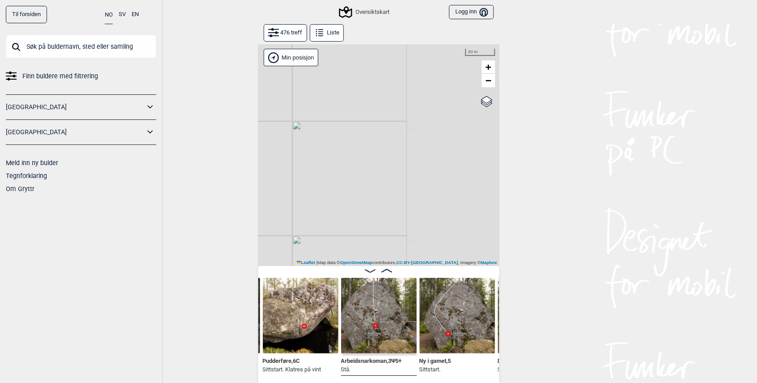
drag, startPoint x: 491, startPoint y: 230, endPoint x: 259, endPoint y: 197, distance: 234.5
click at [259, 197] on div "Gol [GEOGRAPHIC_DATA] Kolomoen [GEOGRAPHIC_DATA] [GEOGRAPHIC_DATA][PERSON_NAME]…" at bounding box center [379, 155] width 242 height 222
click at [479, 153] on icon at bounding box center [475, 155] width 7 height 7
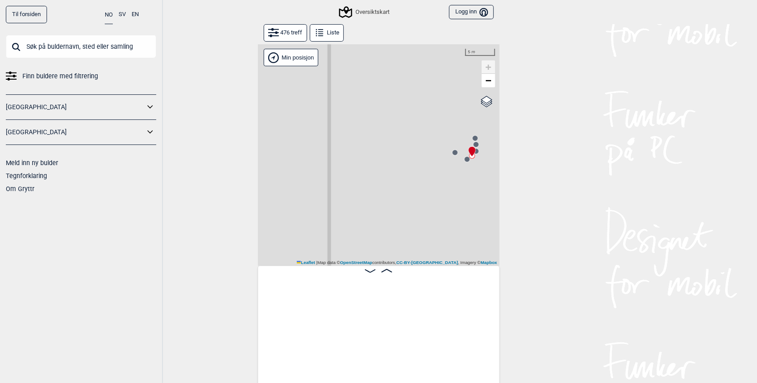
scroll to position [0, 3878]
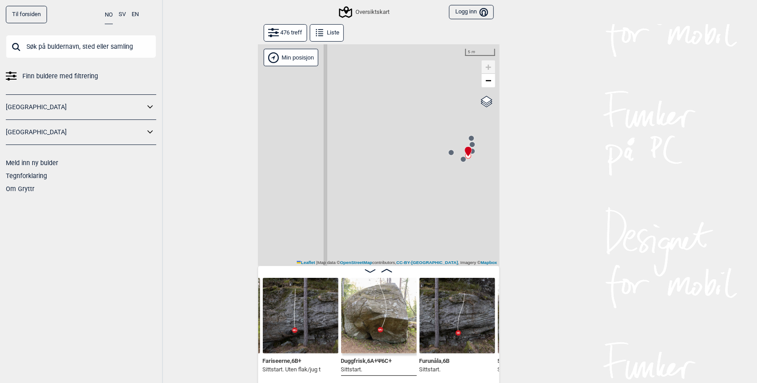
click at [474, 145] on circle at bounding box center [471, 144] width 5 height 5
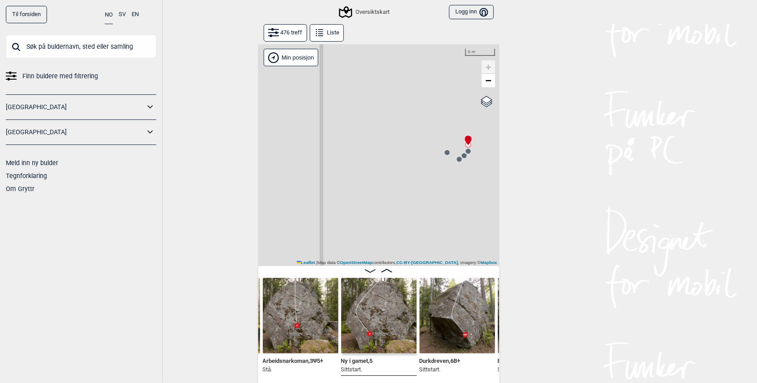
click at [447, 156] on div "Gol [GEOGRAPHIC_DATA] Kolomoen [GEOGRAPHIC_DATA] [GEOGRAPHIC_DATA][PERSON_NAME]…" at bounding box center [379, 155] width 242 height 222
click at [449, 153] on circle at bounding box center [446, 152] width 5 height 5
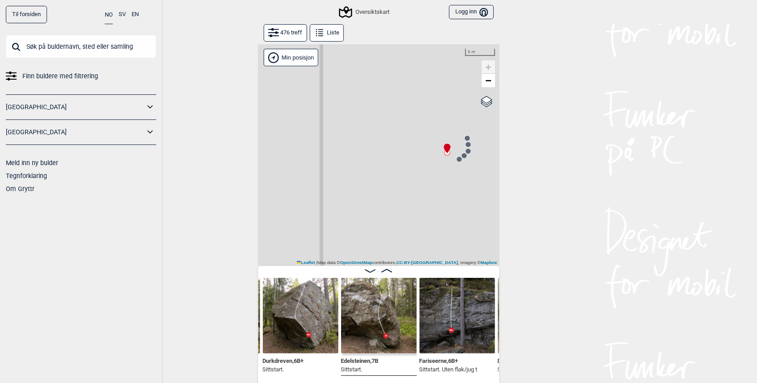
click at [468, 137] on circle at bounding box center [467, 138] width 5 height 5
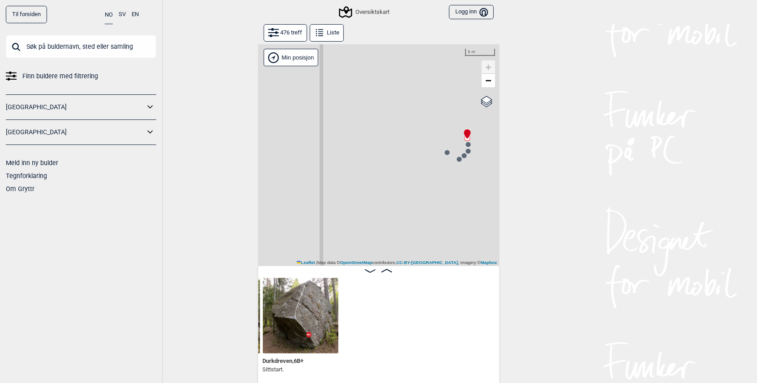
scroll to position [0, 3487]
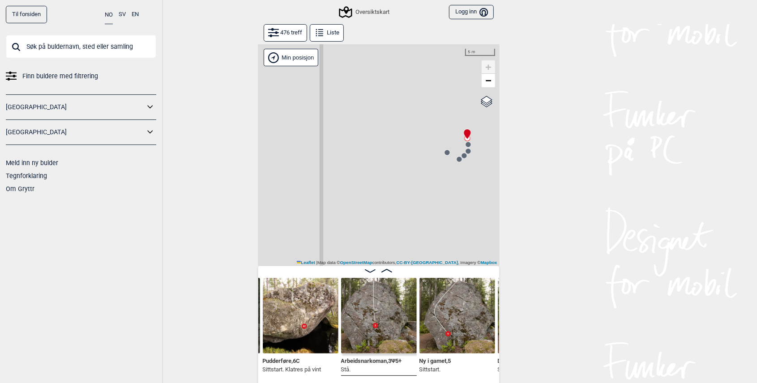
click at [470, 142] on icon at bounding box center [468, 144] width 7 height 7
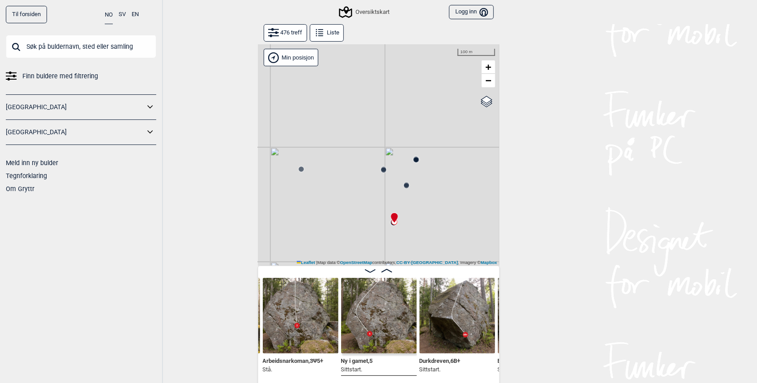
drag, startPoint x: 464, startPoint y: 123, endPoint x: 404, endPoint y: 196, distance: 94.8
click at [404, 196] on div "Gol [GEOGRAPHIC_DATA] Kolomoen [GEOGRAPHIC_DATA] [GEOGRAPHIC_DATA][PERSON_NAME]…" at bounding box center [379, 155] width 242 height 222
click at [402, 209] on circle at bounding box center [401, 208] width 5 height 5
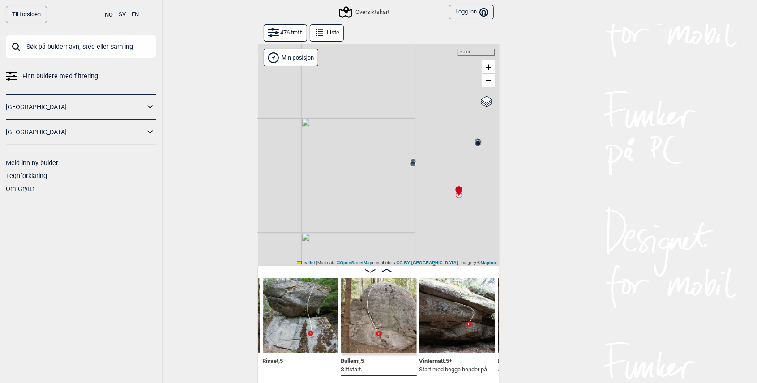
drag, startPoint x: 465, startPoint y: 222, endPoint x: 323, endPoint y: 202, distance: 143.8
click at [322, 202] on div "Gol [GEOGRAPHIC_DATA] Kolomoen [GEOGRAPHIC_DATA] [GEOGRAPHIC_DATA][PERSON_NAME]…" at bounding box center [379, 155] width 242 height 222
click at [352, 63] on circle at bounding box center [352, 62] width 5 height 5
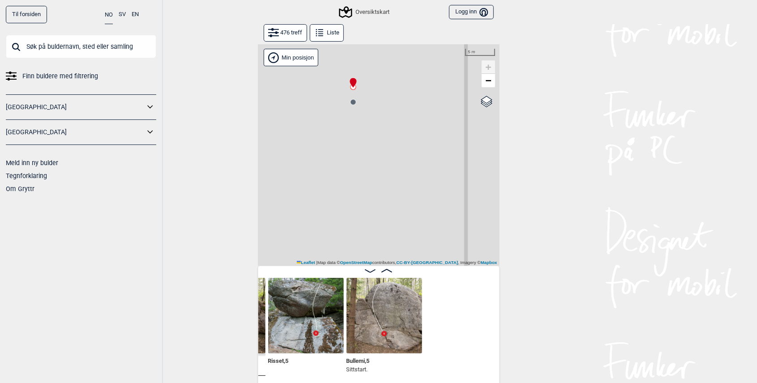
scroll to position [0, 2352]
